Goal: Task Accomplishment & Management: Use online tool/utility

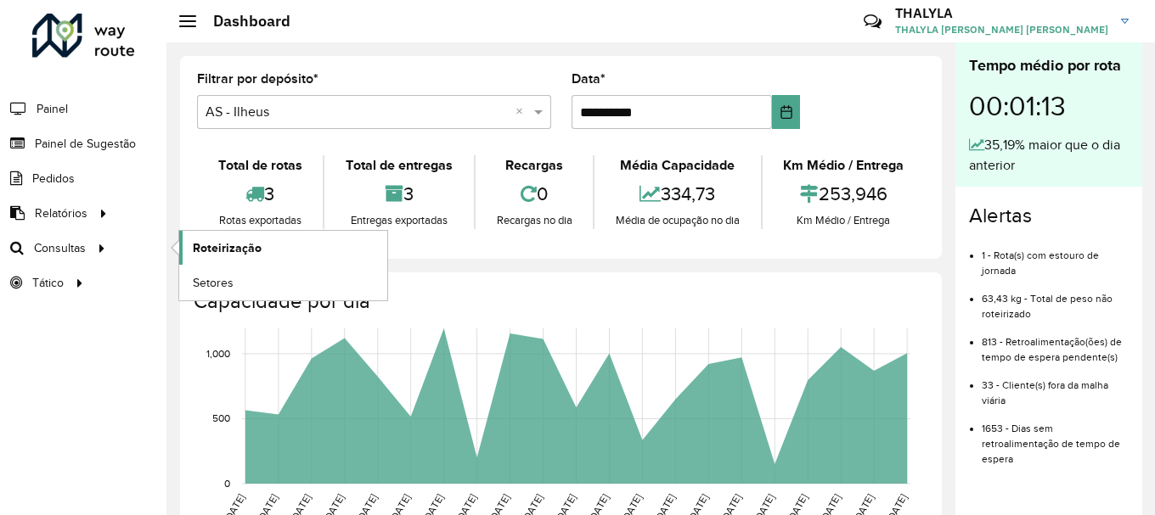
click at [218, 250] on span "Roteirização" at bounding box center [227, 248] width 69 height 18
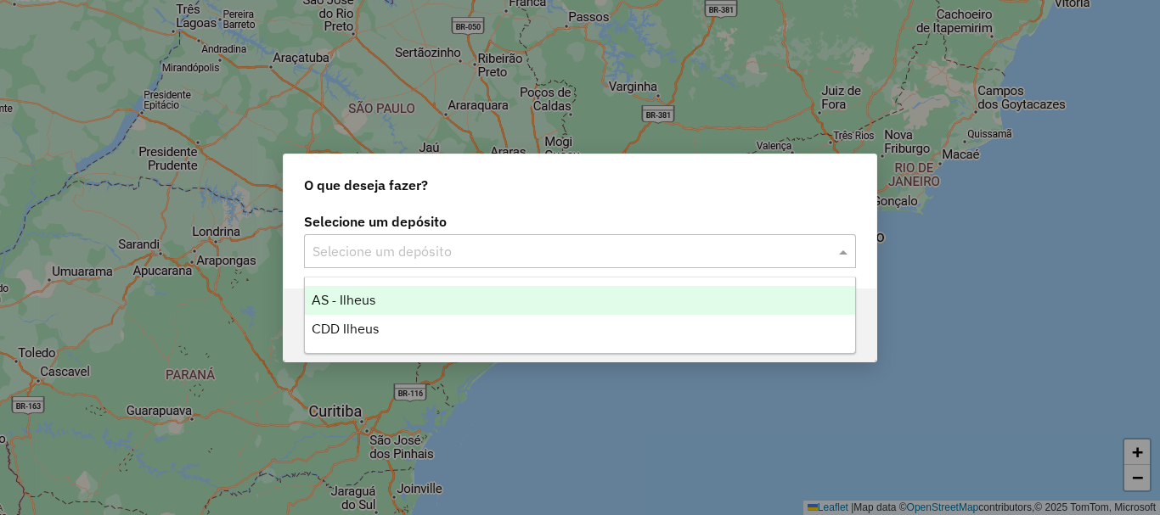
click at [359, 243] on input "text" at bounding box center [562, 252] width 501 height 20
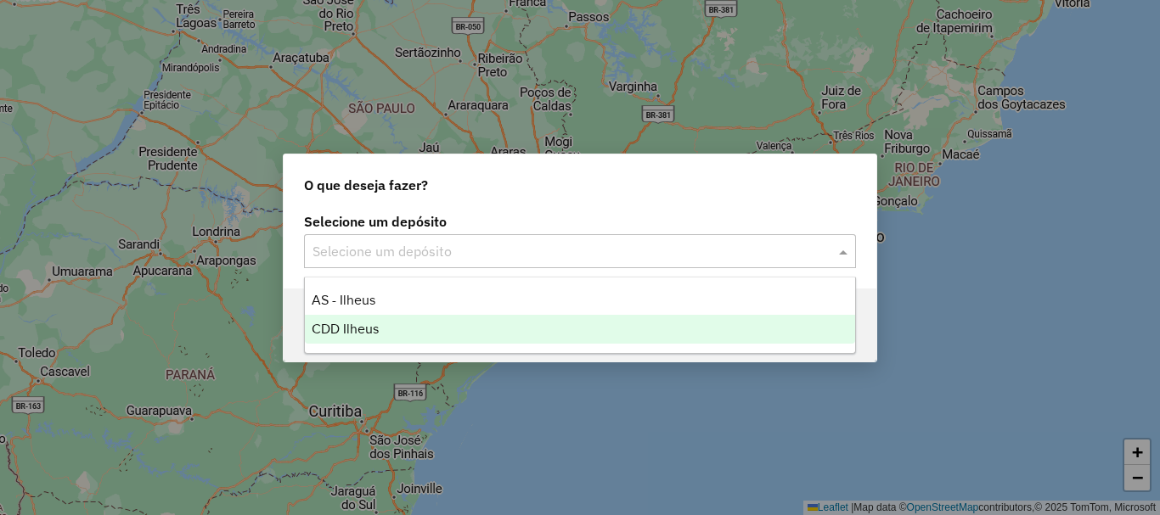
click at [363, 334] on span "CDD Ilheus" at bounding box center [345, 329] width 67 height 14
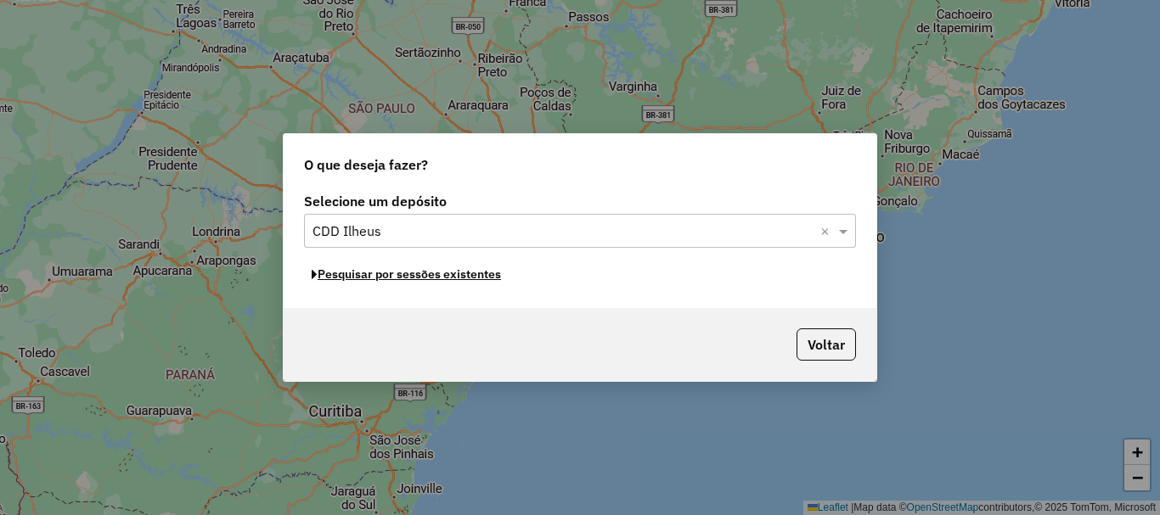
click at [380, 278] on button "Pesquisar por sessões existentes" at bounding box center [406, 274] width 205 height 26
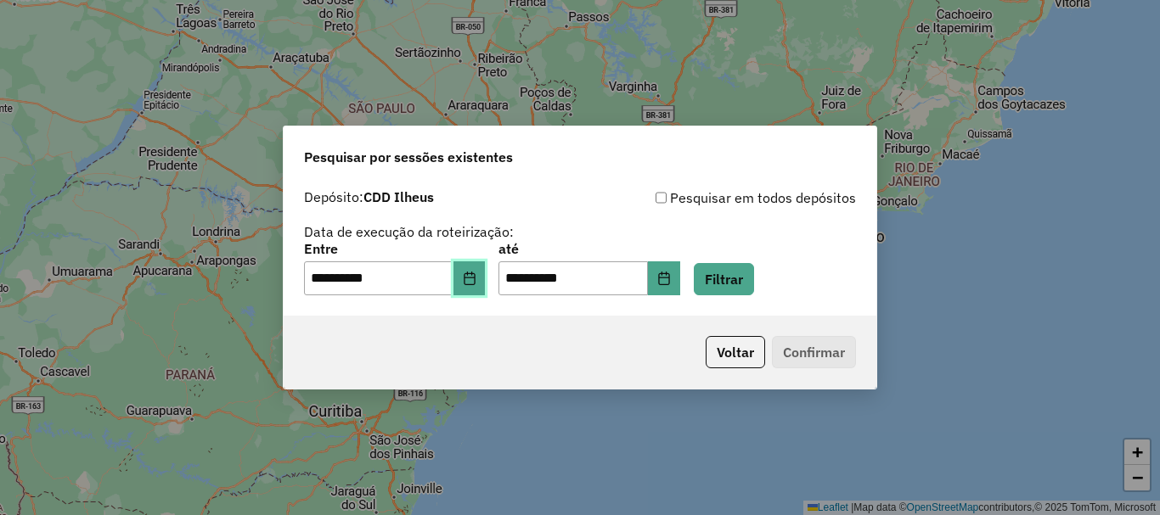
click at [477, 285] on button "Choose Date" at bounding box center [469, 278] width 32 height 34
click at [810, 228] on div "**********" at bounding box center [580, 242] width 552 height 108
click at [745, 267] on button "Filtrar" at bounding box center [724, 279] width 60 height 32
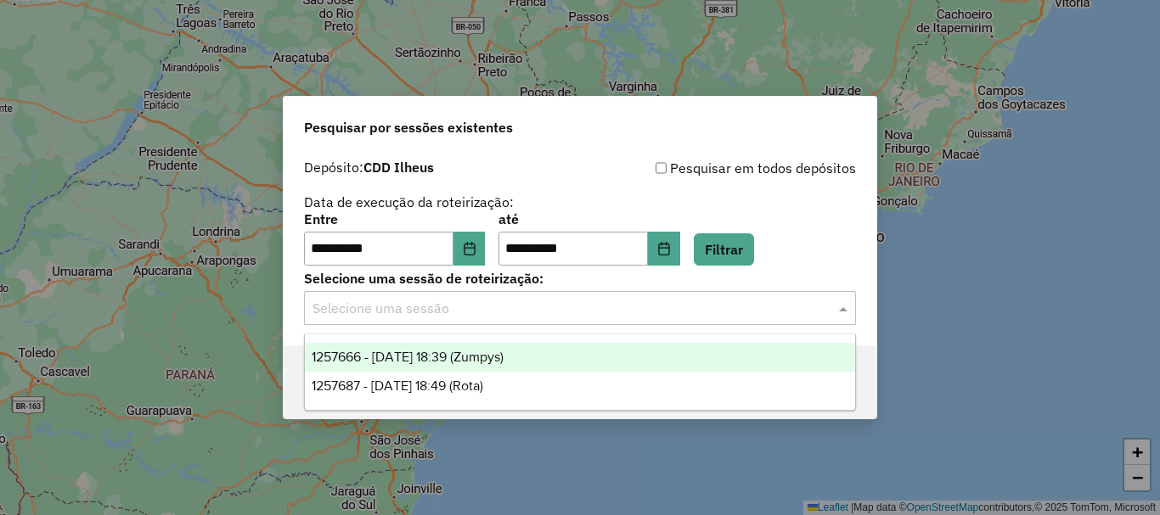
click at [408, 314] on input "text" at bounding box center [562, 309] width 501 height 20
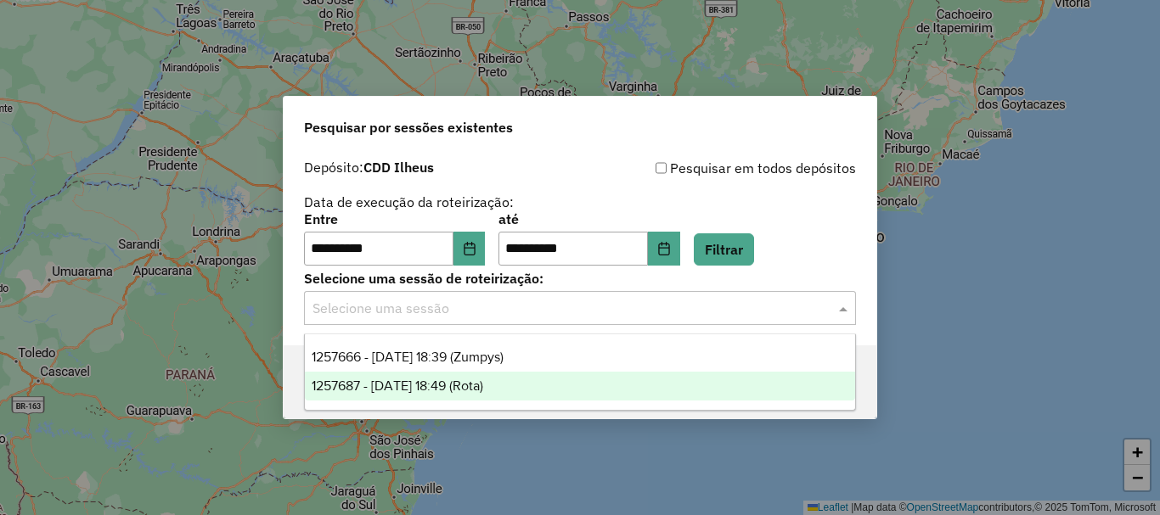
click at [420, 394] on div "1257687 - 02/09/2025 18:49 (Rota)" at bounding box center [580, 386] width 550 height 29
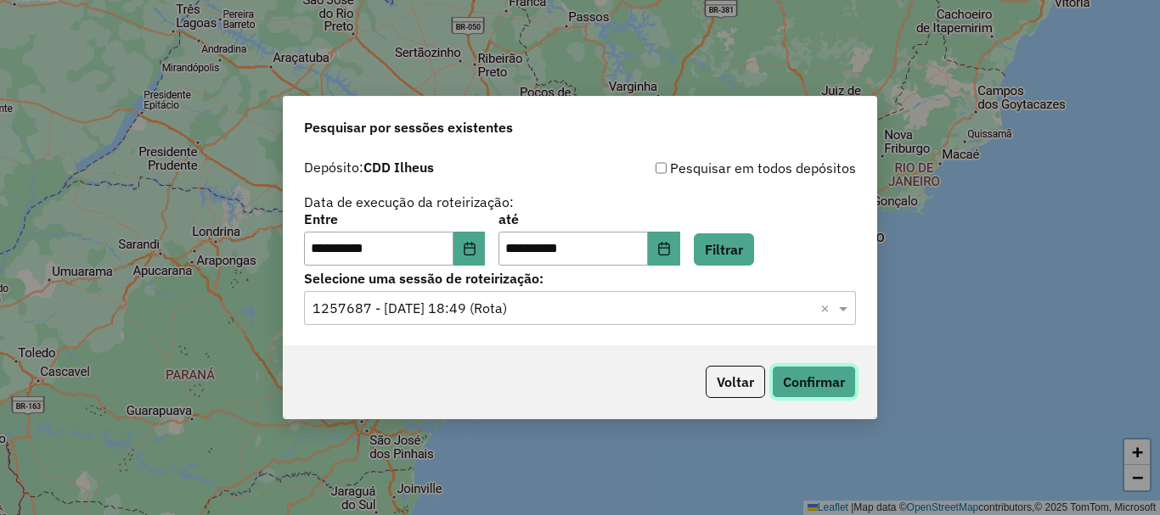
click at [785, 376] on button "Confirmar" at bounding box center [814, 382] width 84 height 32
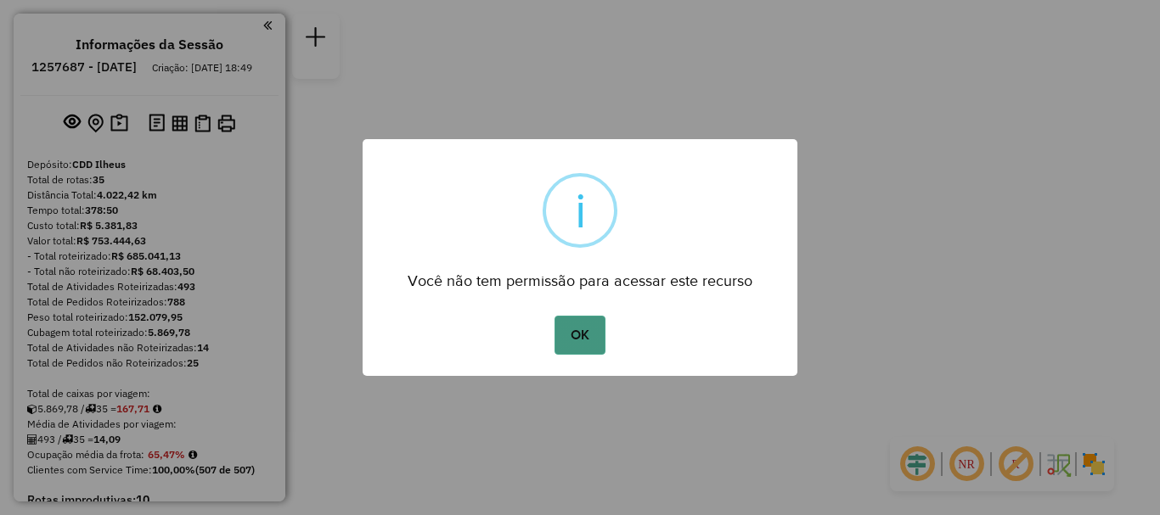
click at [578, 340] on button "OK" at bounding box center [579, 335] width 50 height 39
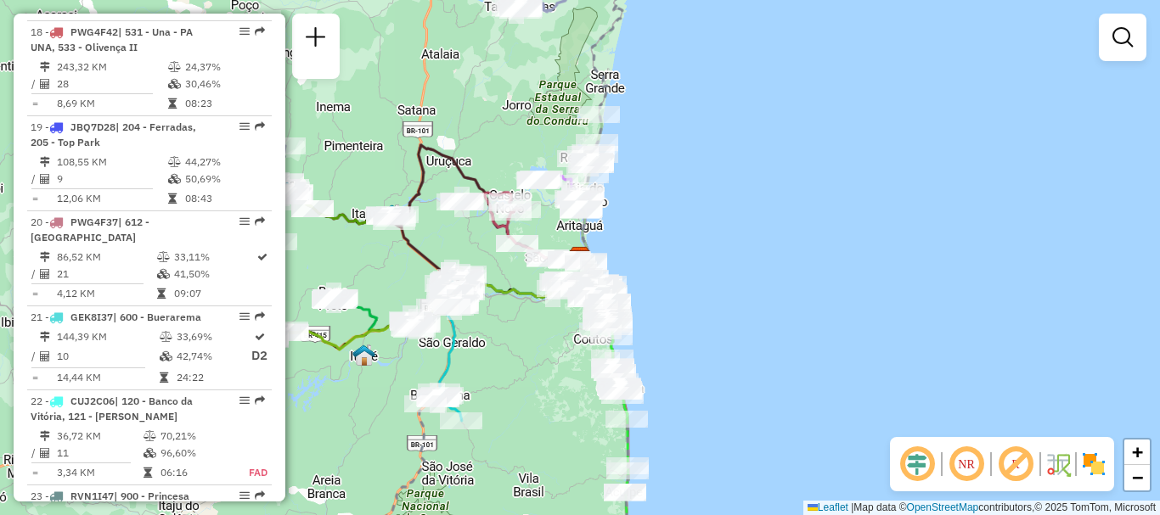
scroll to position [2292, 0]
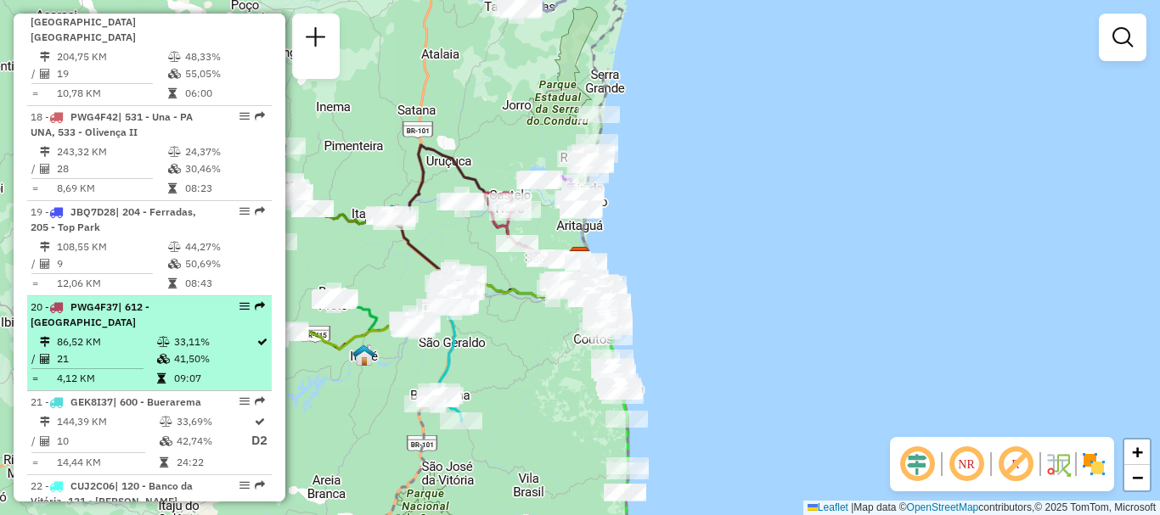
drag, startPoint x: 143, startPoint y: 169, endPoint x: 252, endPoint y: 166, distance: 108.7
drag, startPoint x: 244, startPoint y: 165, endPoint x: 236, endPoint y: 171, distance: 10.4
select select "**********"
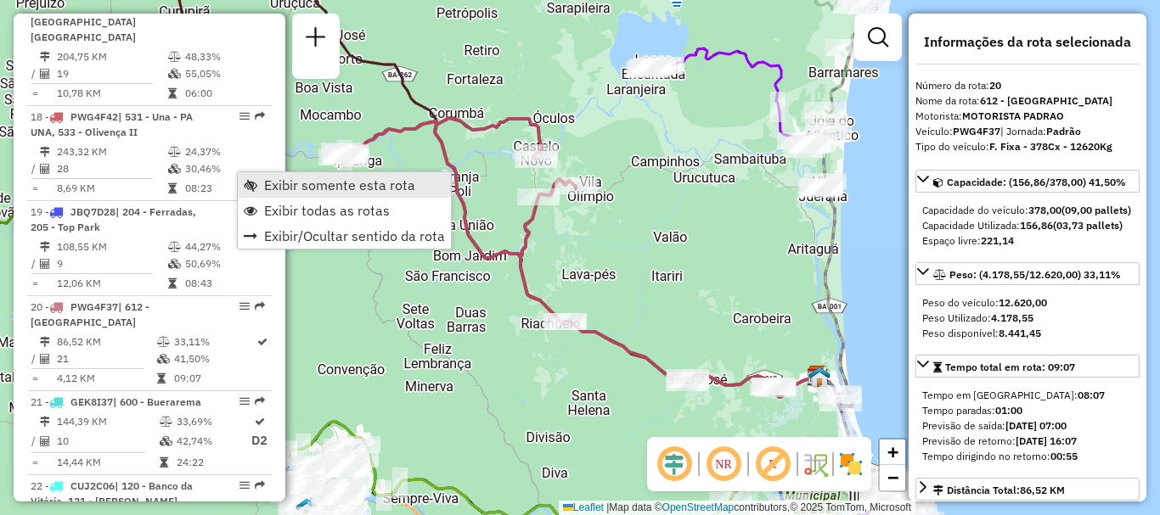
click at [325, 183] on span "Exibir somente esta rota" at bounding box center [339, 185] width 151 height 14
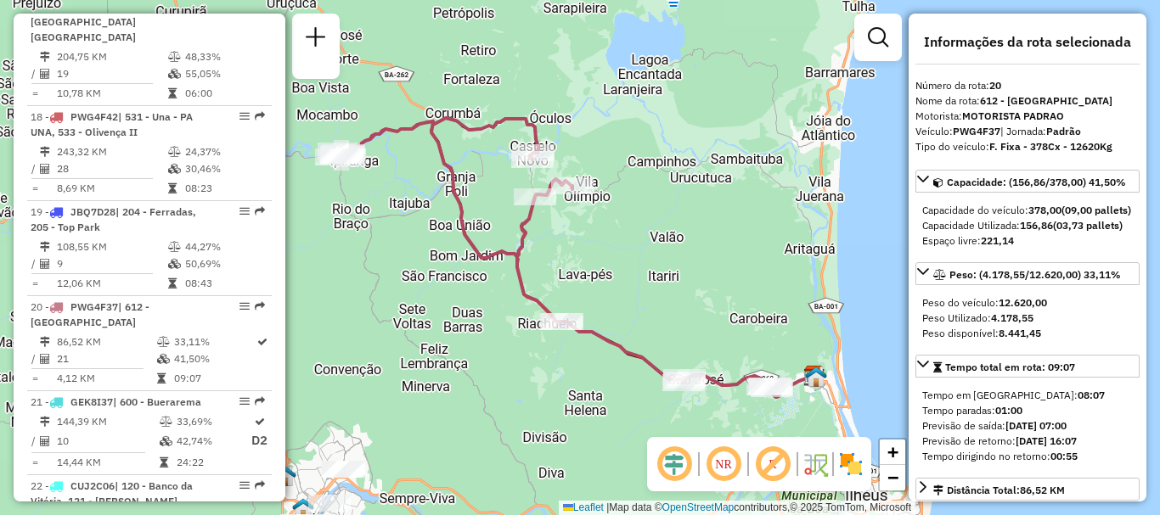
click at [682, 307] on div "Janela de atendimento Grade de atendimento Capacidade Transportadoras Veículos …" at bounding box center [580, 257] width 1160 height 515
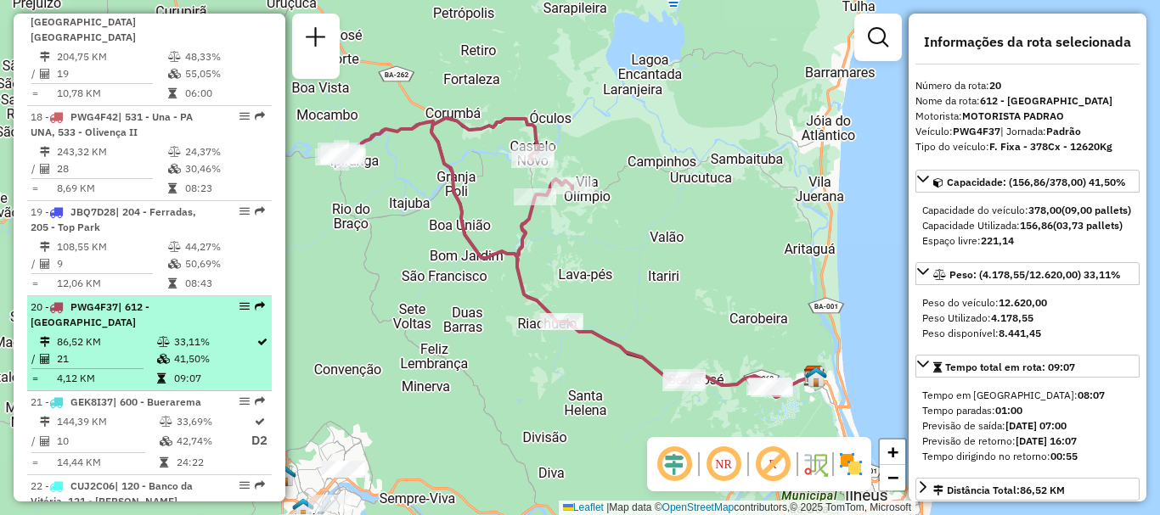
scroll to position [2207, 0]
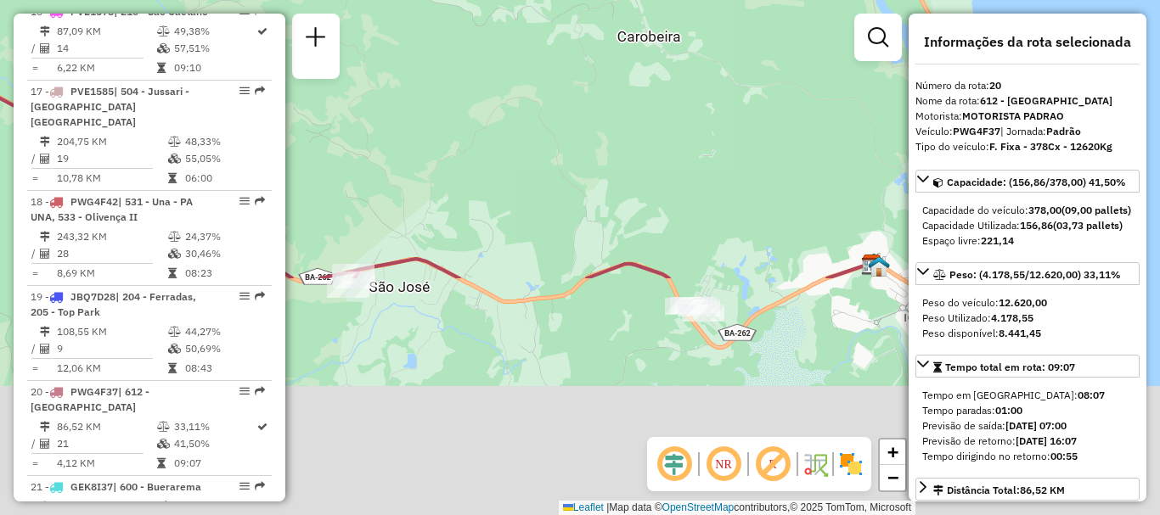
drag, startPoint x: 756, startPoint y: 390, endPoint x: 655, endPoint y: 152, distance: 258.3
click at [627, 101] on div "Janela de atendimento Grade de atendimento Capacidade Transportadoras Veículos …" at bounding box center [580, 257] width 1160 height 515
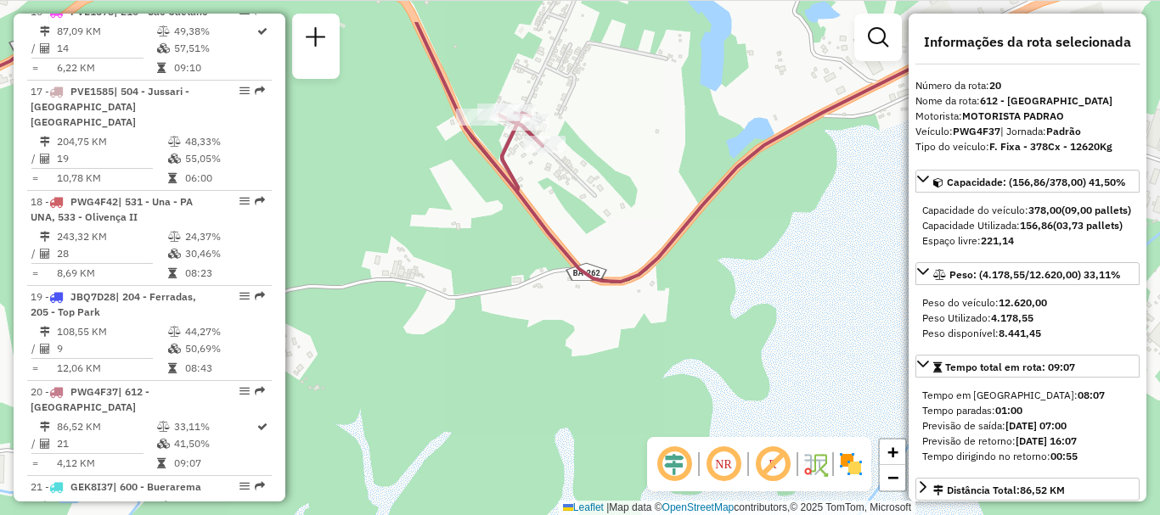
drag, startPoint x: 555, startPoint y: 121, endPoint x: 545, endPoint y: 195, distance: 74.6
click at [545, 195] on div "Janela de atendimento Grade de atendimento Capacidade Transportadoras Veículos …" at bounding box center [580, 257] width 1160 height 515
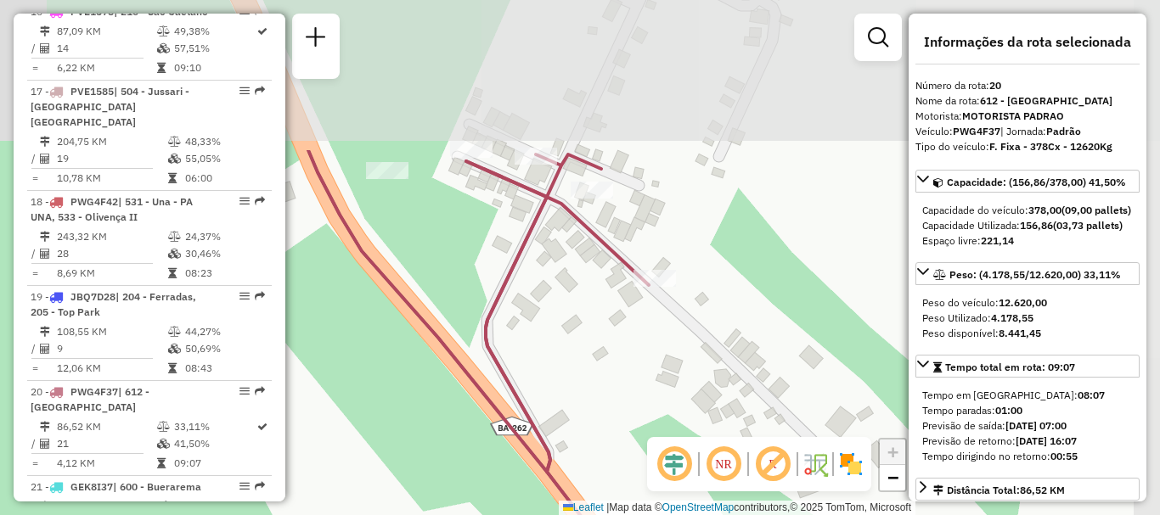
drag, startPoint x: 494, startPoint y: 170, endPoint x: 480, endPoint y: 274, distance: 105.4
click at [480, 274] on div "Janela de atendimento Grade de atendimento Capacidade Transportadoras Veículos …" at bounding box center [580, 257] width 1160 height 515
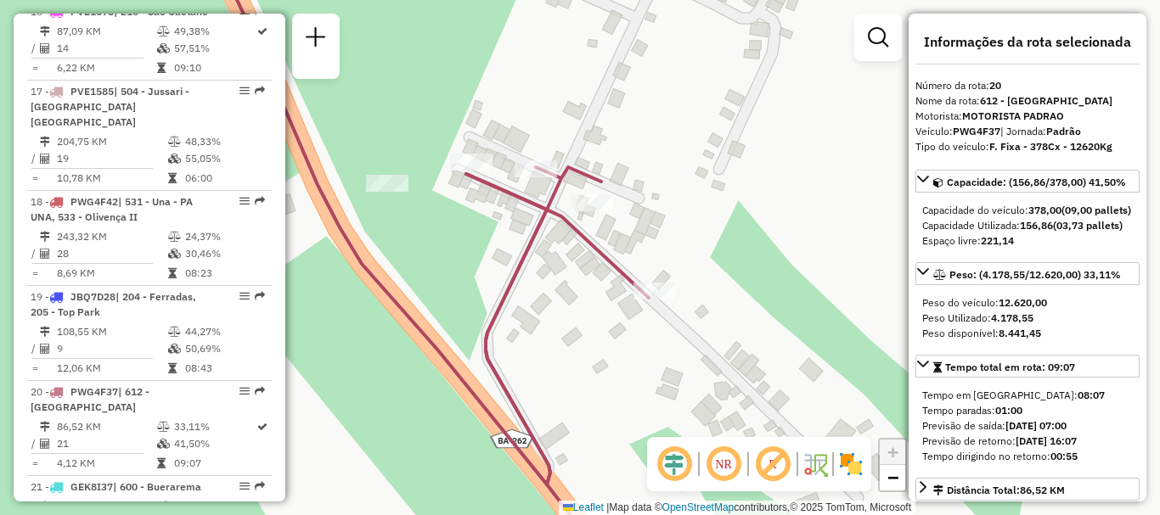
drag, startPoint x: 688, startPoint y: 378, endPoint x: 688, endPoint y: 396, distance: 18.7
click at [688, 396] on div "Janela de atendimento Grade de atendimento Capacidade Transportadoras Veículos …" at bounding box center [580, 257] width 1160 height 515
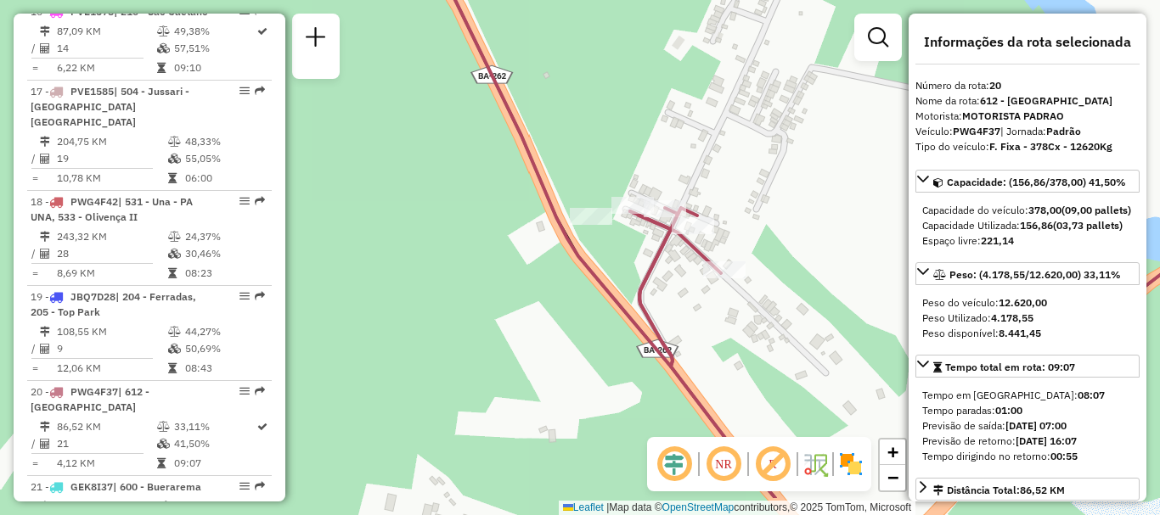
drag, startPoint x: 688, startPoint y: 383, endPoint x: 742, endPoint y: 315, distance: 86.4
click at [742, 315] on div "Janela de atendimento Grade de atendimento Capacidade Transportadoras Veículos …" at bounding box center [580, 257] width 1160 height 515
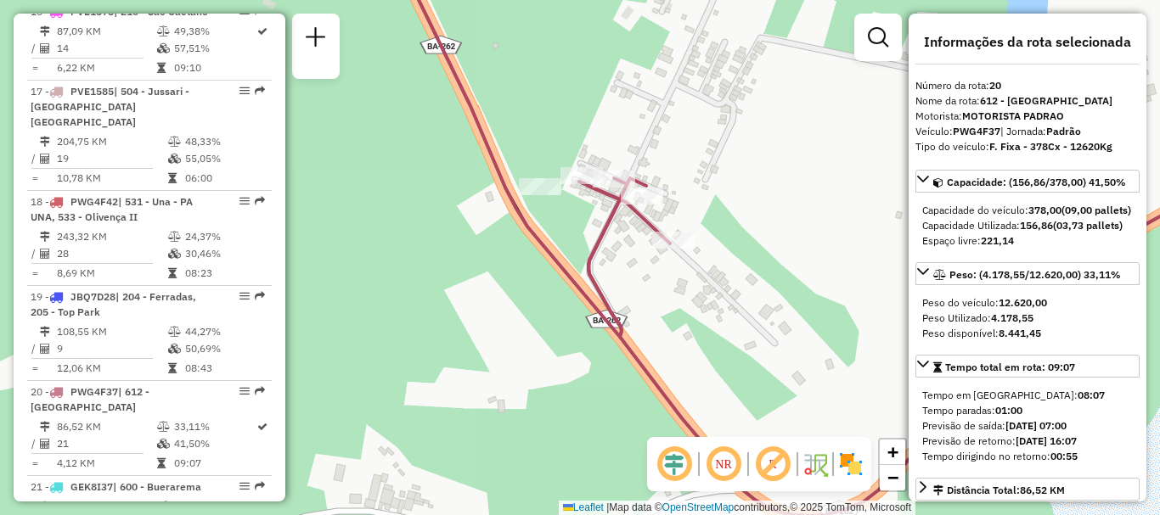
drag, startPoint x: 777, startPoint y: 335, endPoint x: 731, endPoint y: 306, distance: 54.2
click at [731, 306] on div "Janela de atendimento Grade de atendimento Capacidade Transportadoras Veículos …" at bounding box center [580, 257] width 1160 height 515
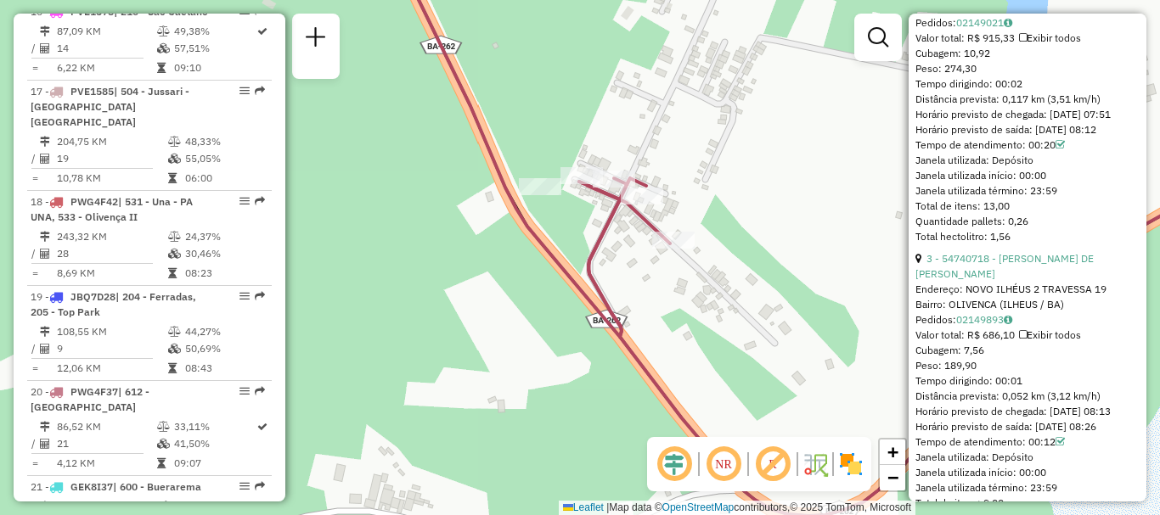
scroll to position [1188, 0]
